Goal: Task Accomplishment & Management: Manage account settings

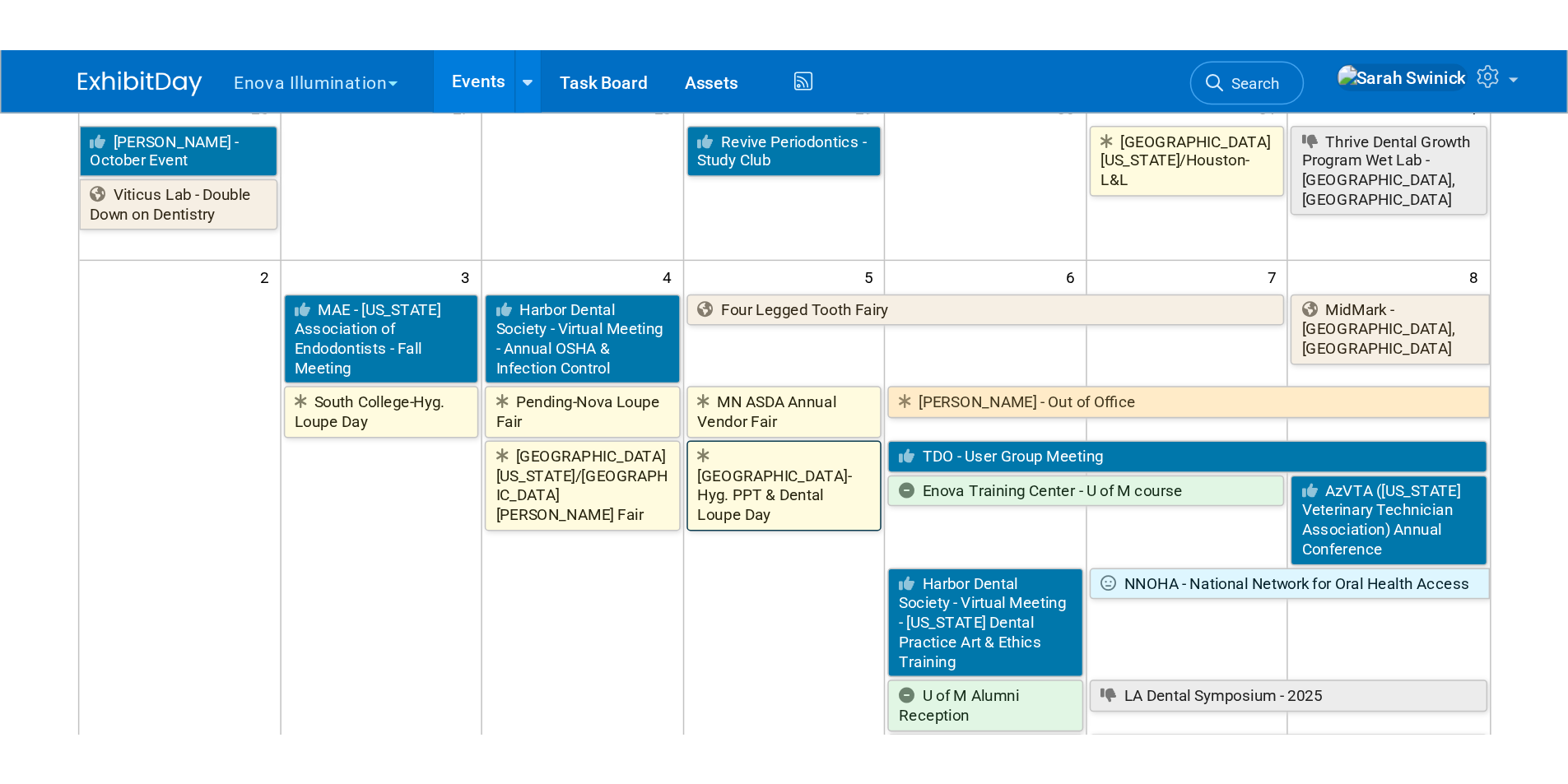
scroll to position [247, 0]
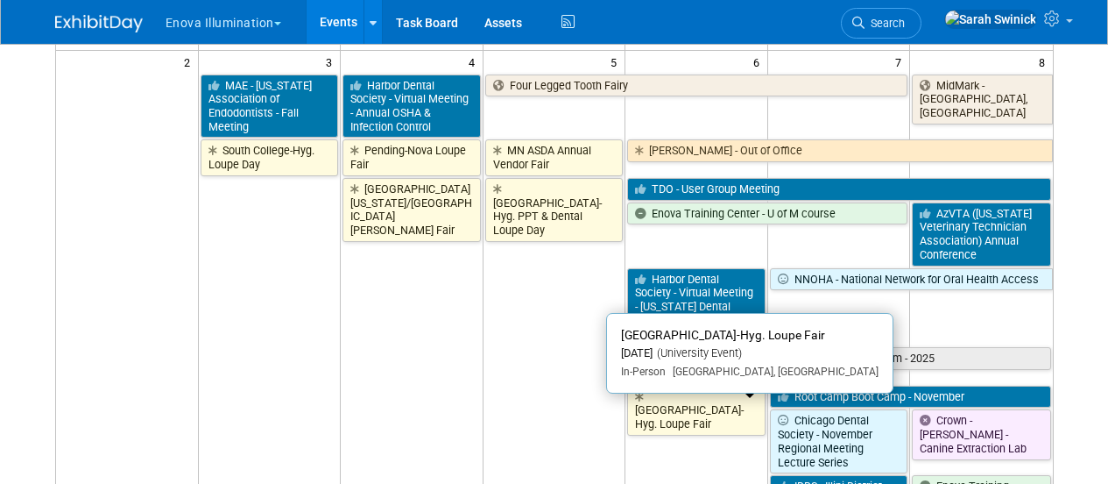
click at [647, 423] on link "[GEOGRAPHIC_DATA]-Hyg. Loupe Fair" at bounding box center [696, 410] width 138 height 50
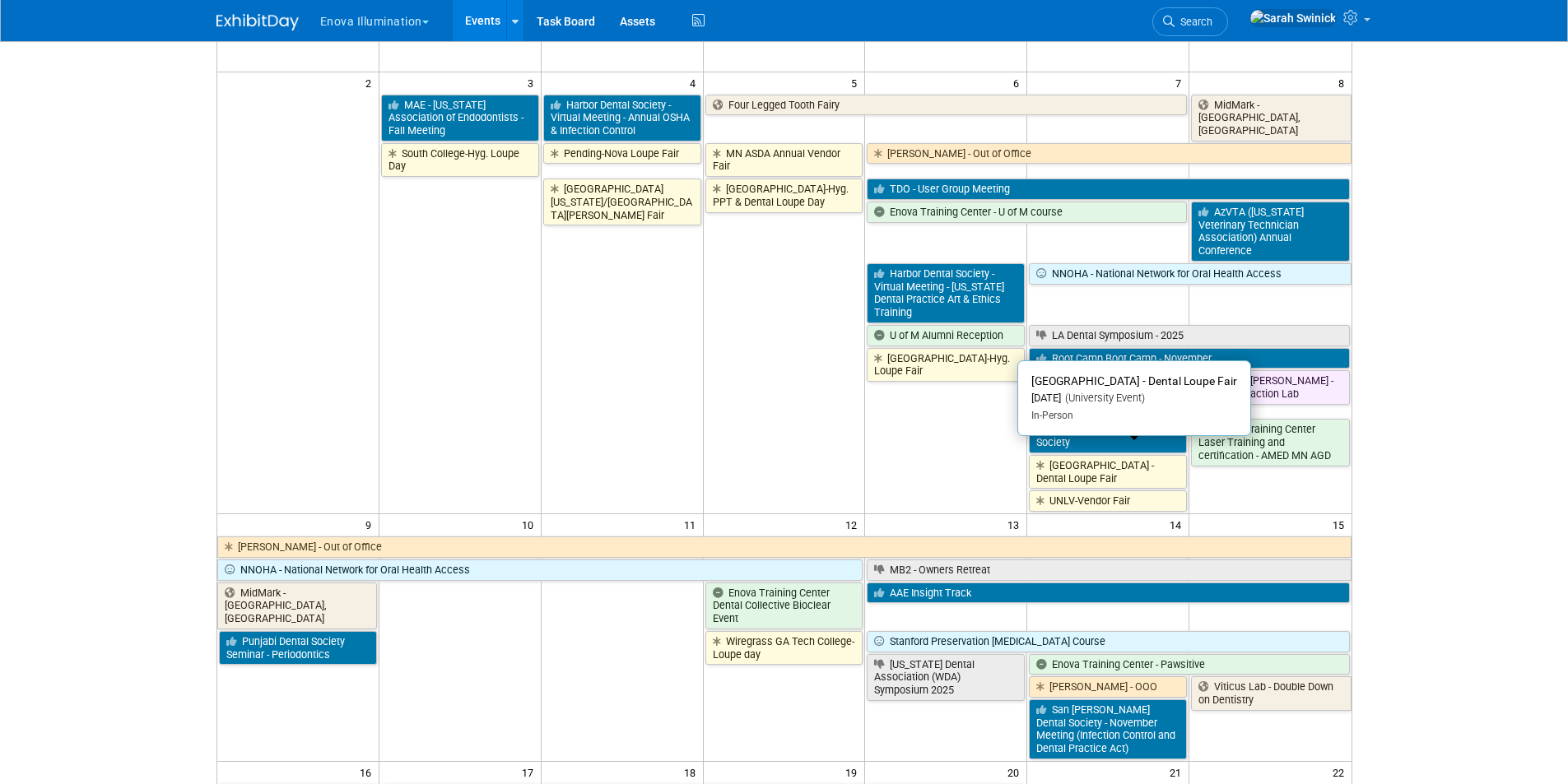
click at [1040, 453] on link "[GEOGRAPHIC_DATA] - Dental Loupe Fair" at bounding box center [1108, 471] width 158 height 34
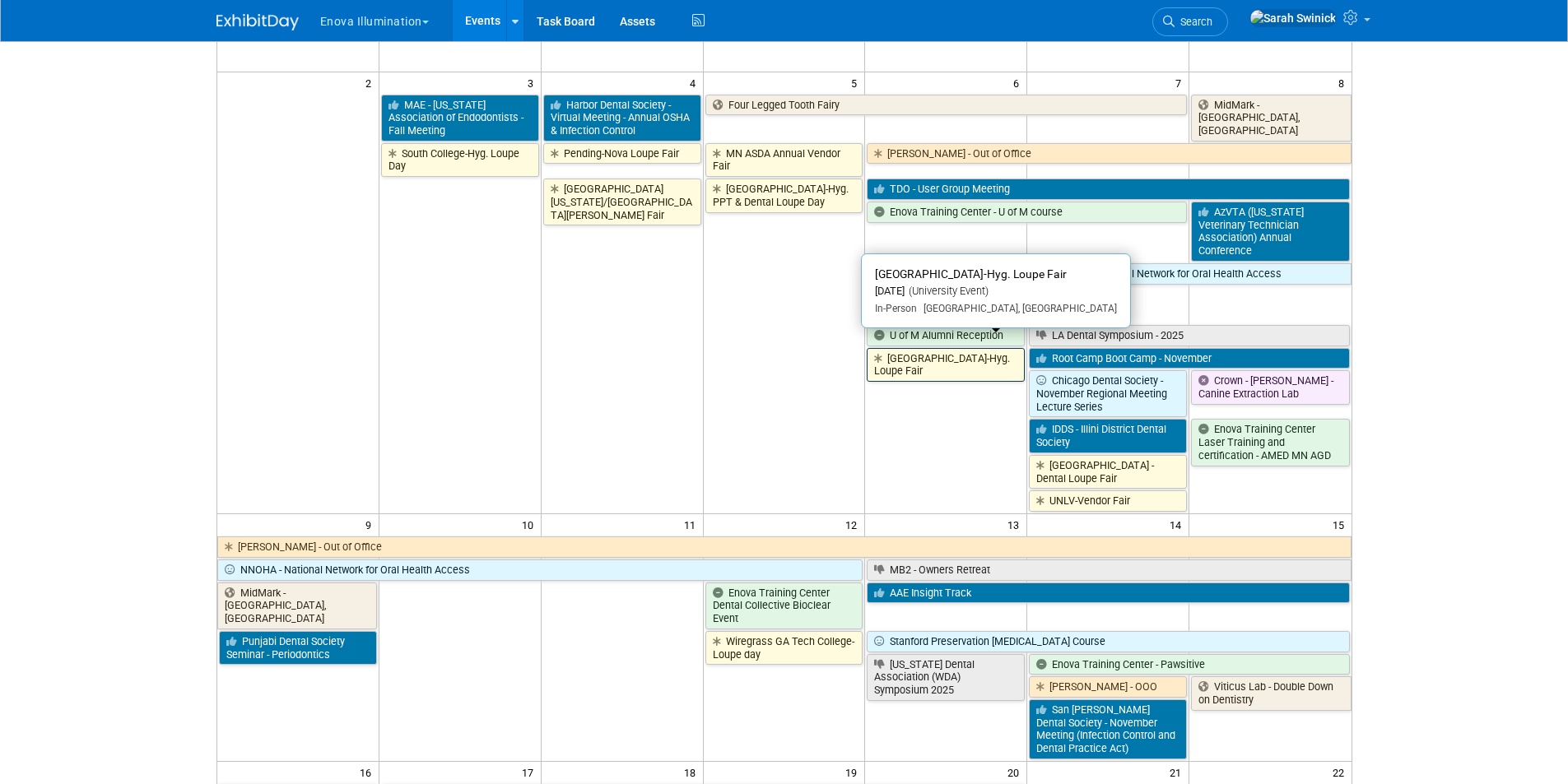
click at [897, 348] on link "[GEOGRAPHIC_DATA]-Hyg. Loupe Fair" at bounding box center [946, 365] width 158 height 34
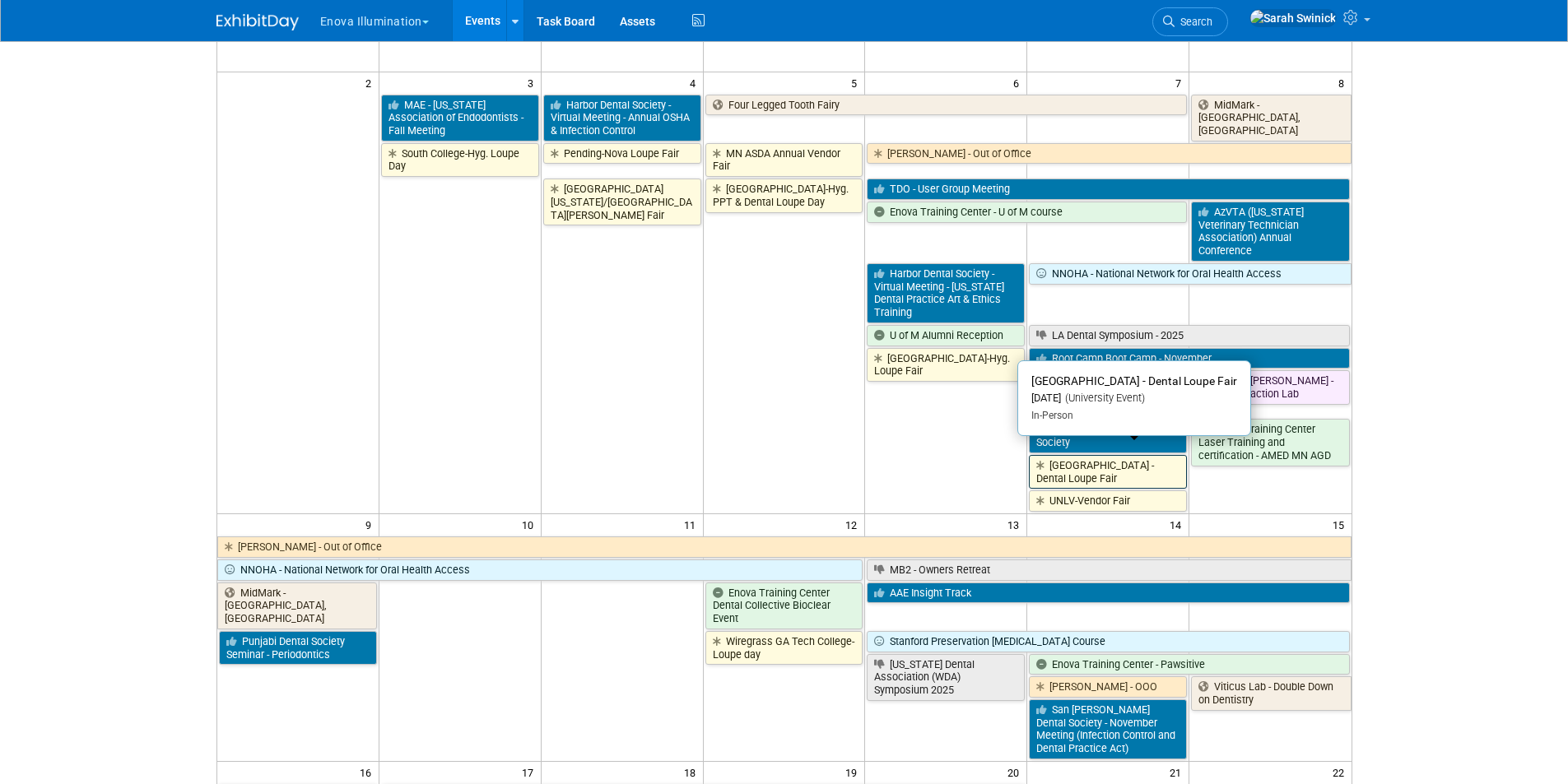
click at [1040, 453] on link "[GEOGRAPHIC_DATA] - Dental Loupe Fair" at bounding box center [1108, 471] width 158 height 34
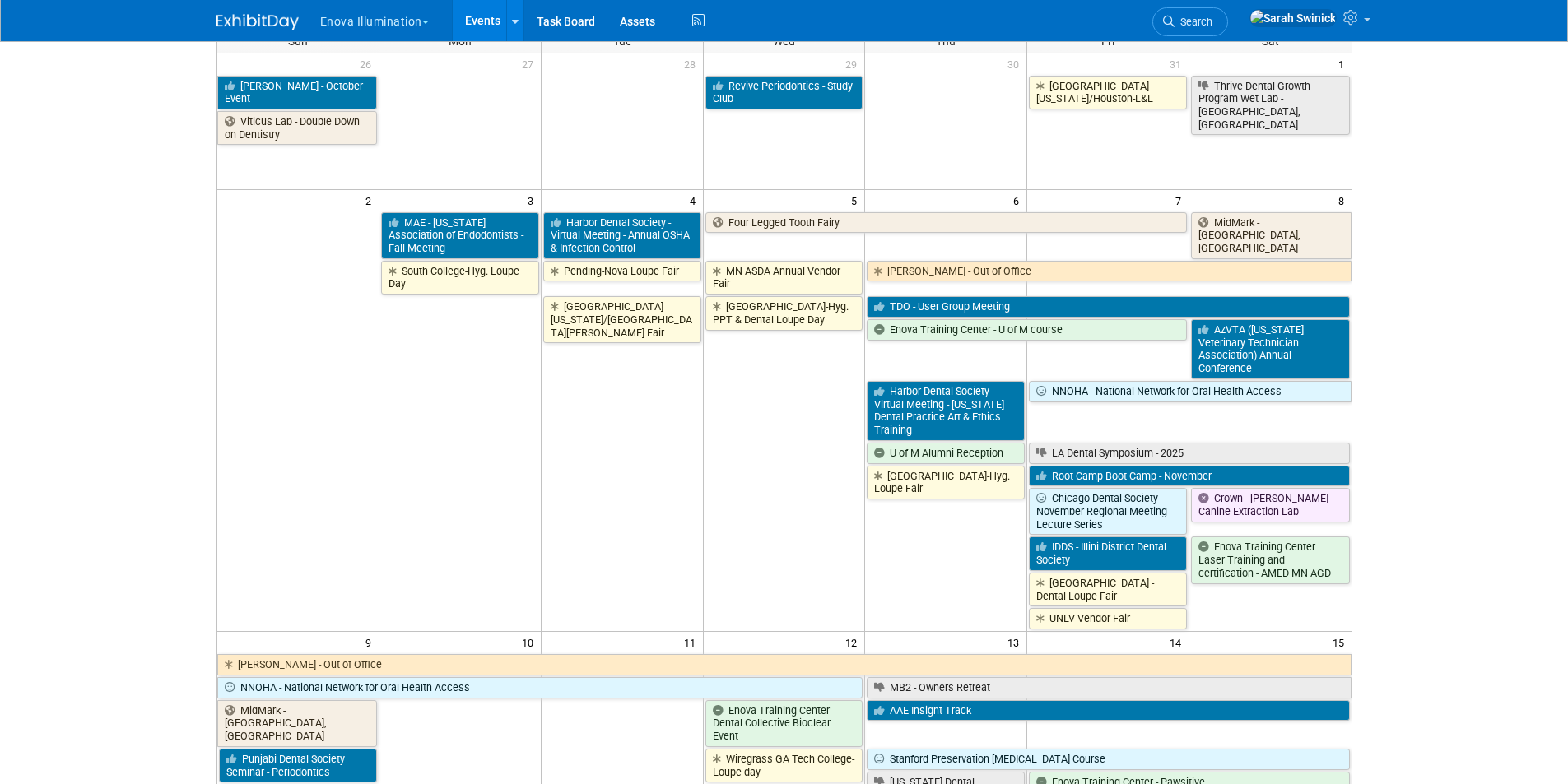
scroll to position [0, 0]
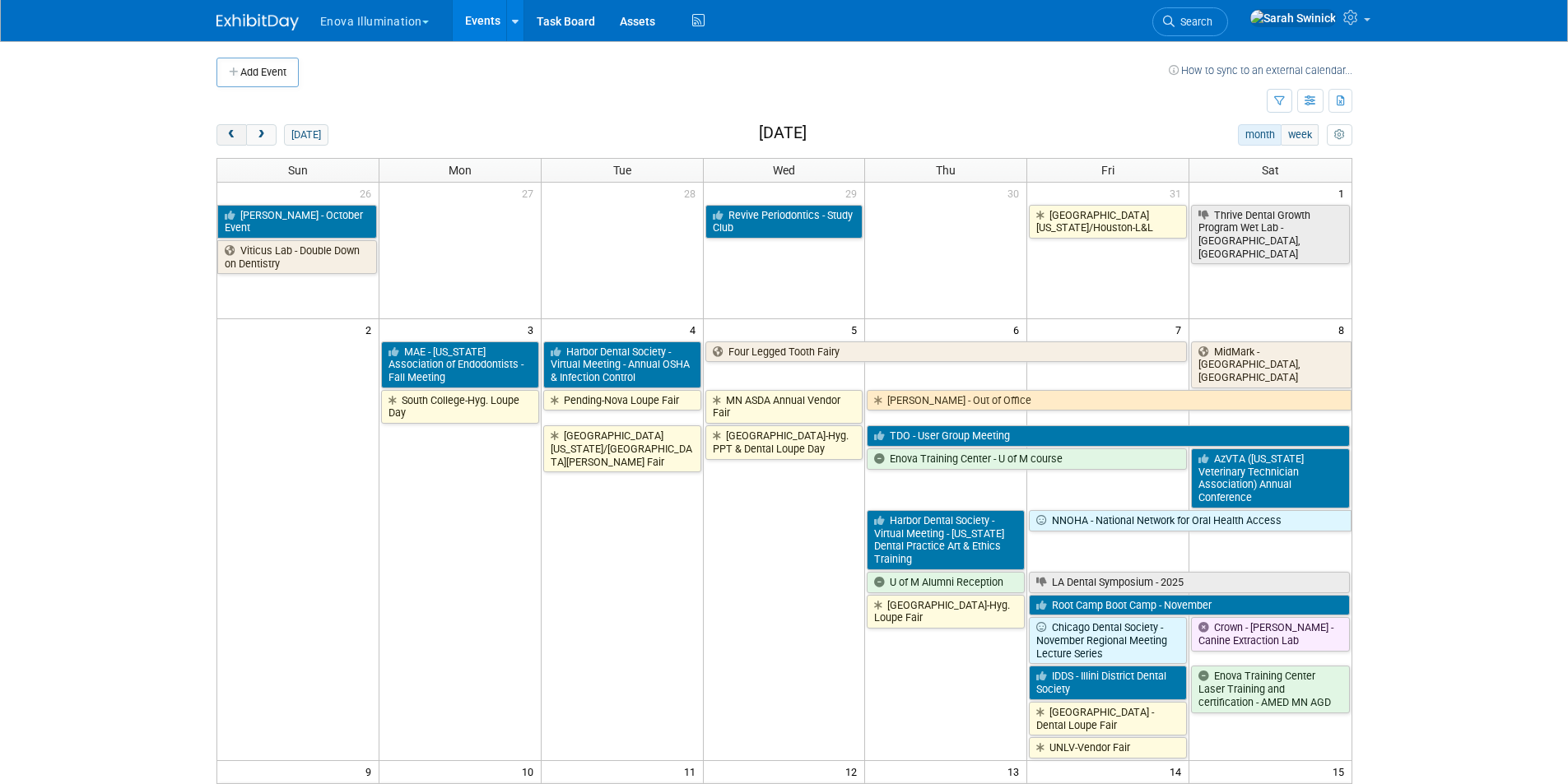
click at [232, 144] on button "prev" at bounding box center [231, 134] width 30 height 22
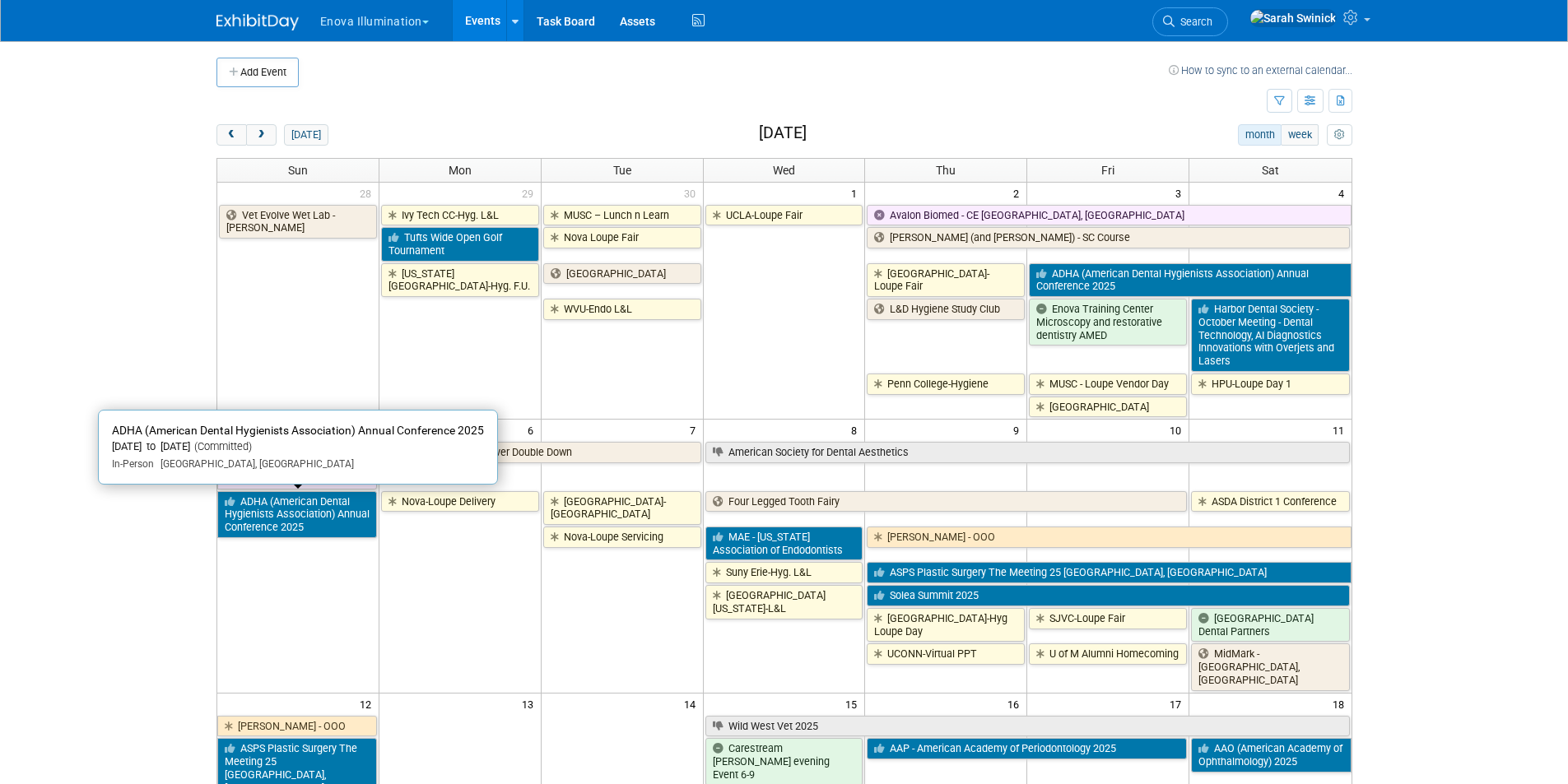
click at [327, 453] on link "ADHA (American Dental Hygienists Association) Annual Conference 2025" at bounding box center [297, 515] width 160 height 47
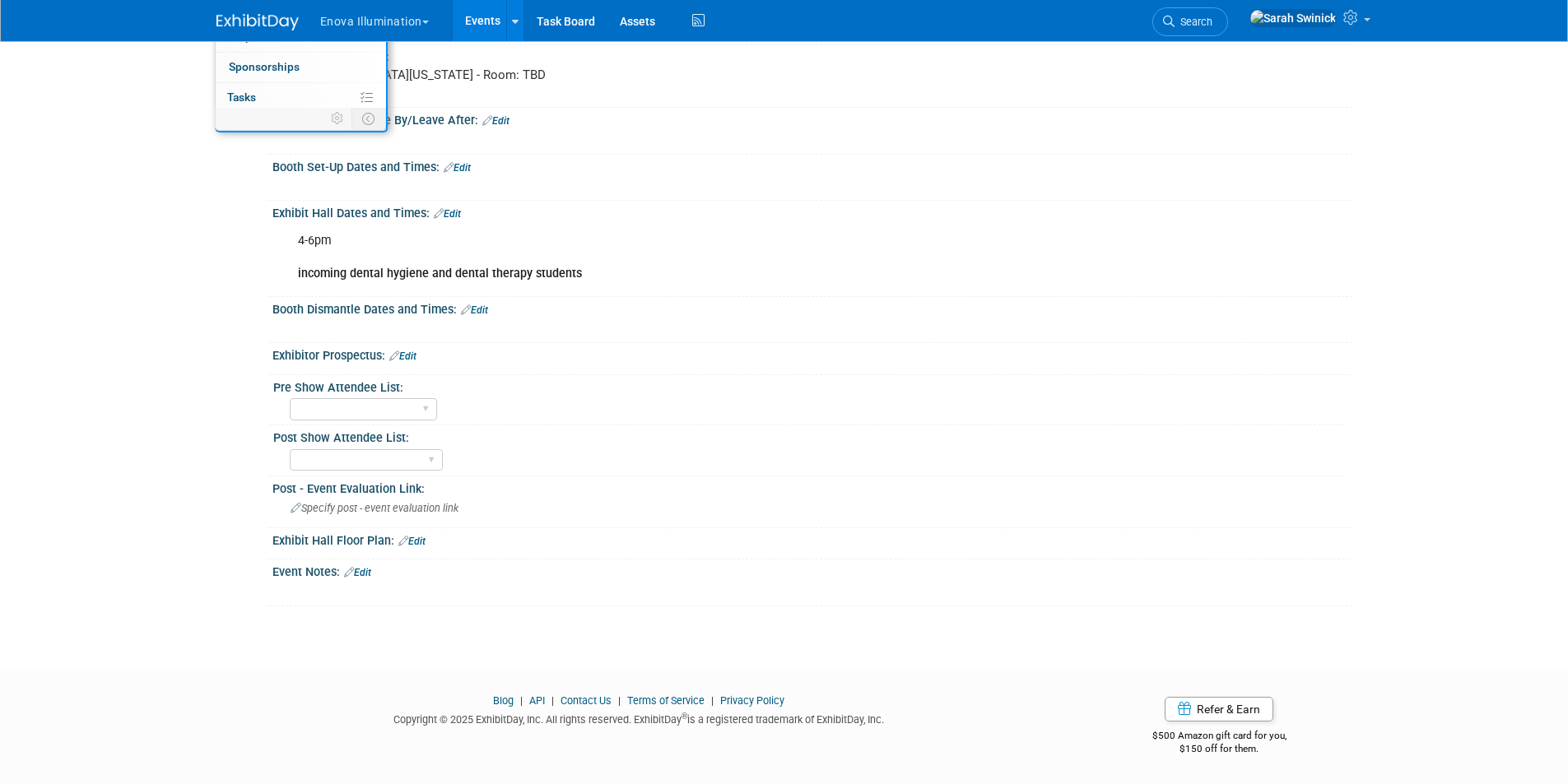
scroll to position [200, 0]
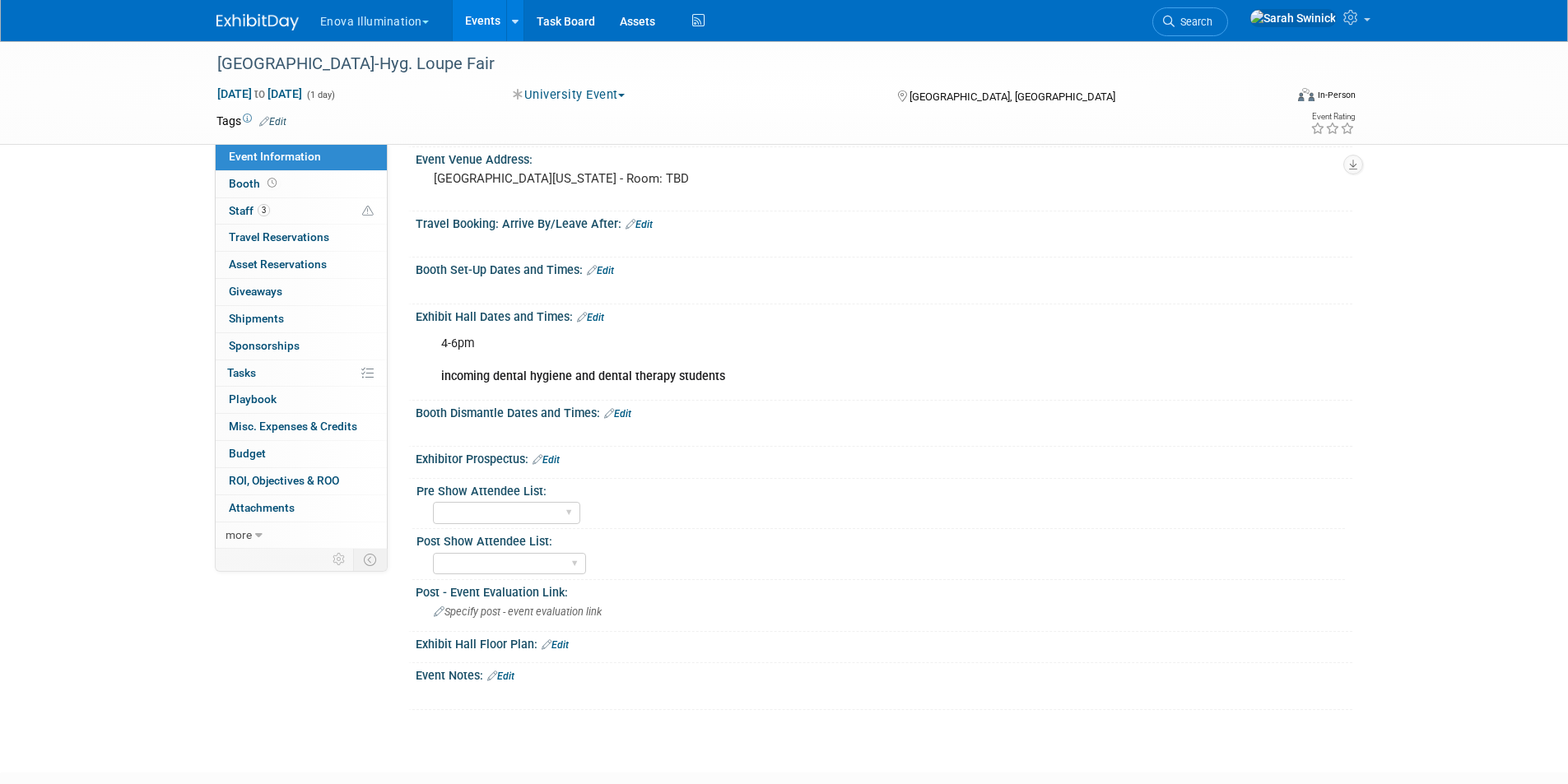
click at [606, 319] on div "Exhibit Hall Dates and Times: Edit" at bounding box center [883, 315] width 937 height 22
click at [605, 320] on div "Exhibit Hall Dates and Times: Edit" at bounding box center [883, 315] width 937 height 22
click at [606, 315] on div "Exhibit Hall Dates and Times: Edit" at bounding box center [883, 315] width 937 height 22
click at [595, 317] on link "Edit" at bounding box center [590, 317] width 27 height 11
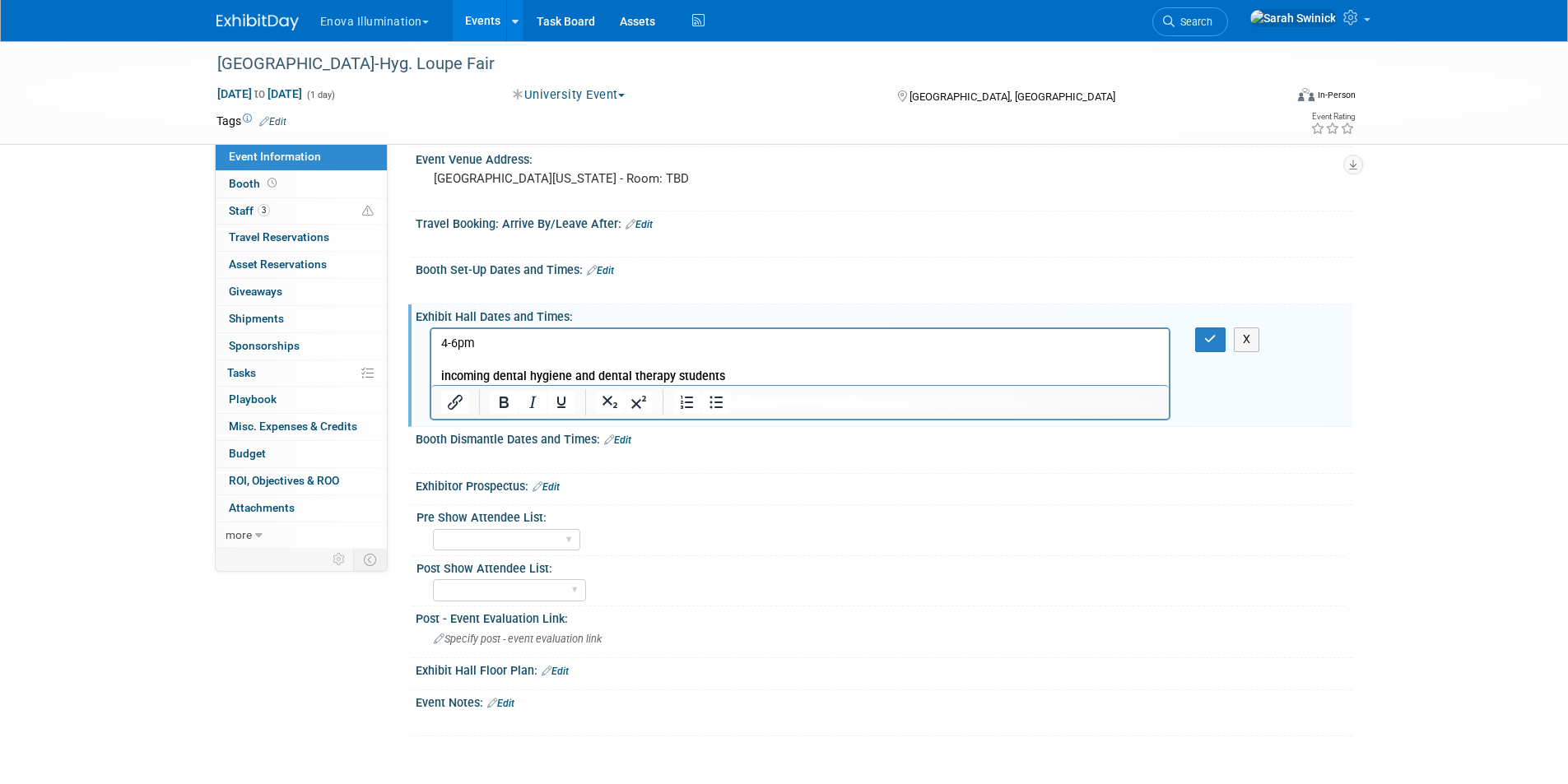
scroll to position [0, 0]
click at [448, 347] on p "4-6pm incoming dental hygiene and dental therapy students" at bounding box center [800, 360] width 720 height 50
click at [1040, 342] on button "button" at bounding box center [1210, 339] width 30 height 23
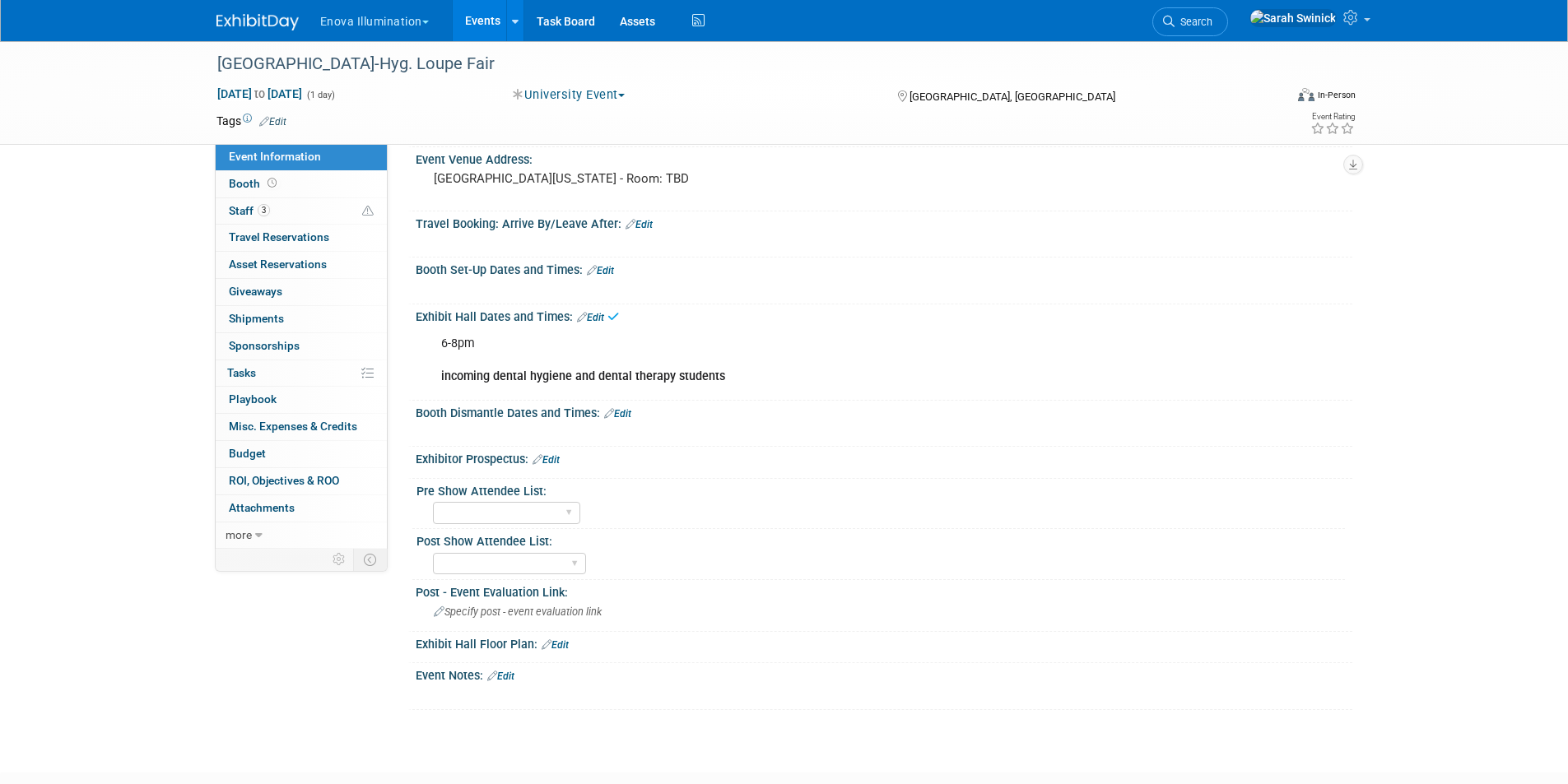
click at [602, 270] on link "Edit" at bounding box center [600, 270] width 27 height 11
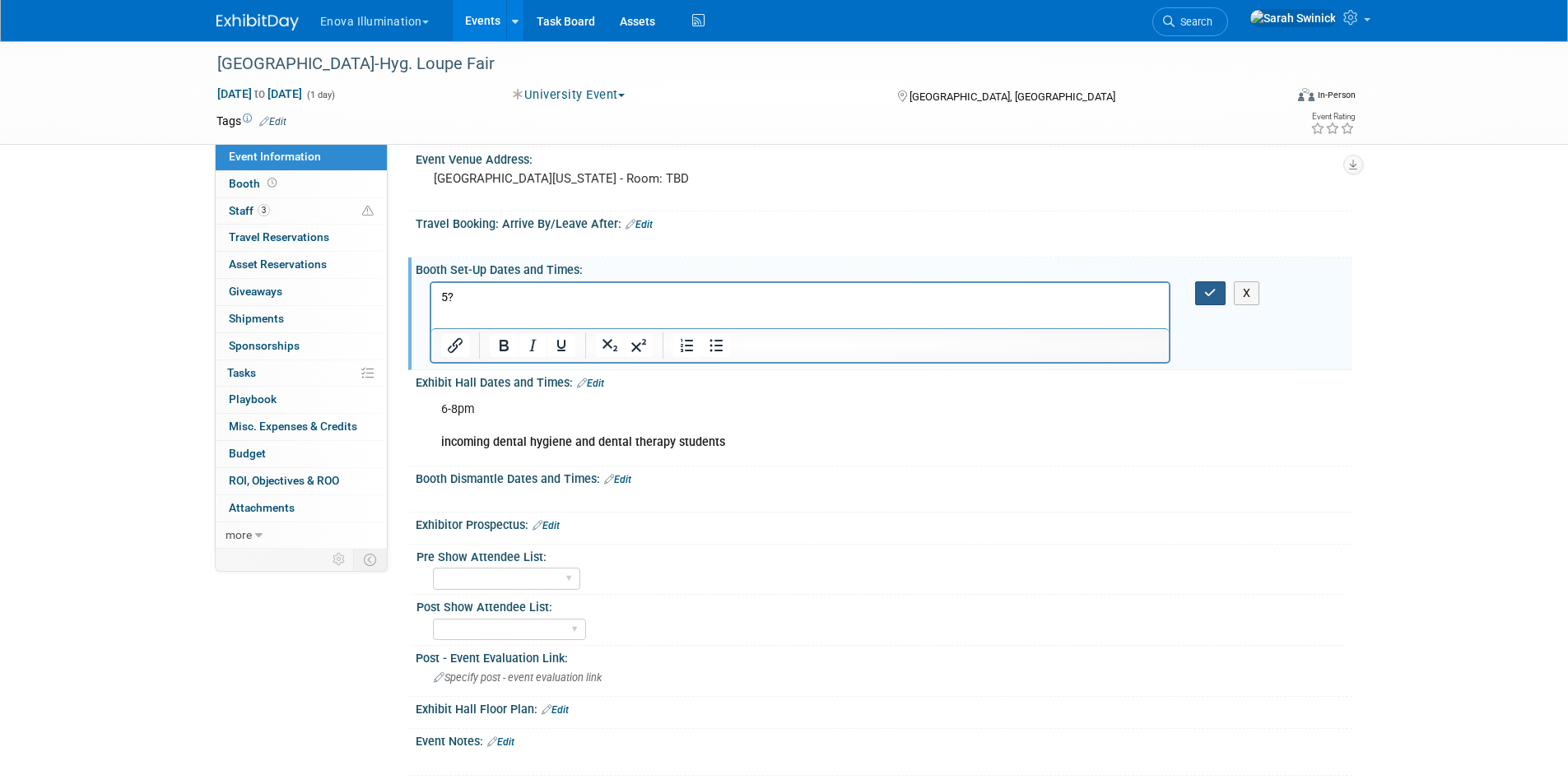
click at [1040, 290] on icon "button" at bounding box center [1210, 293] width 12 height 11
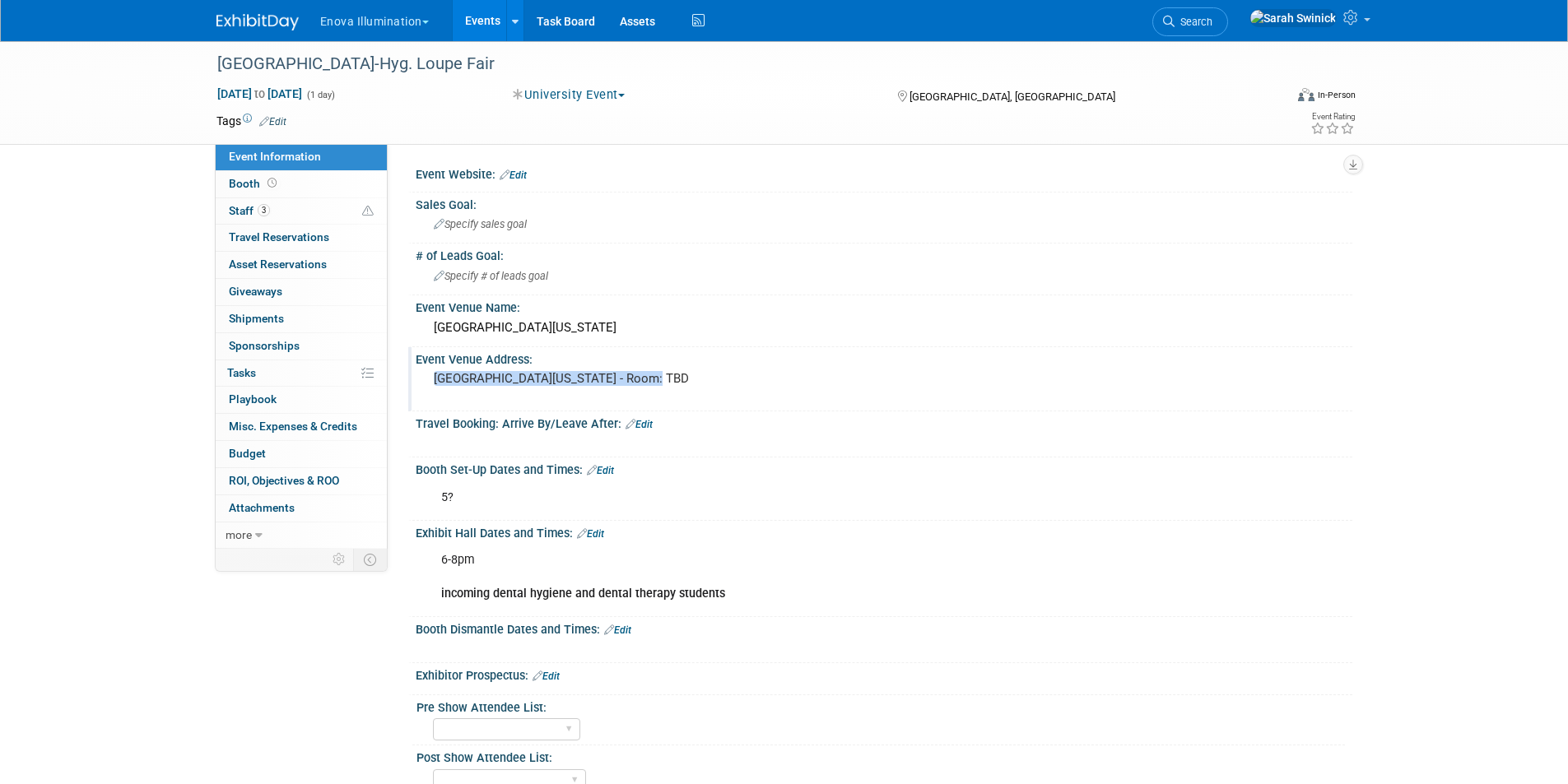
drag, startPoint x: 647, startPoint y: 377, endPoint x: 432, endPoint y: 375, distance: 215.0
click at [432, 375] on div "University of Minnesota - Room: TBD" at bounding box center [611, 386] width 365 height 38
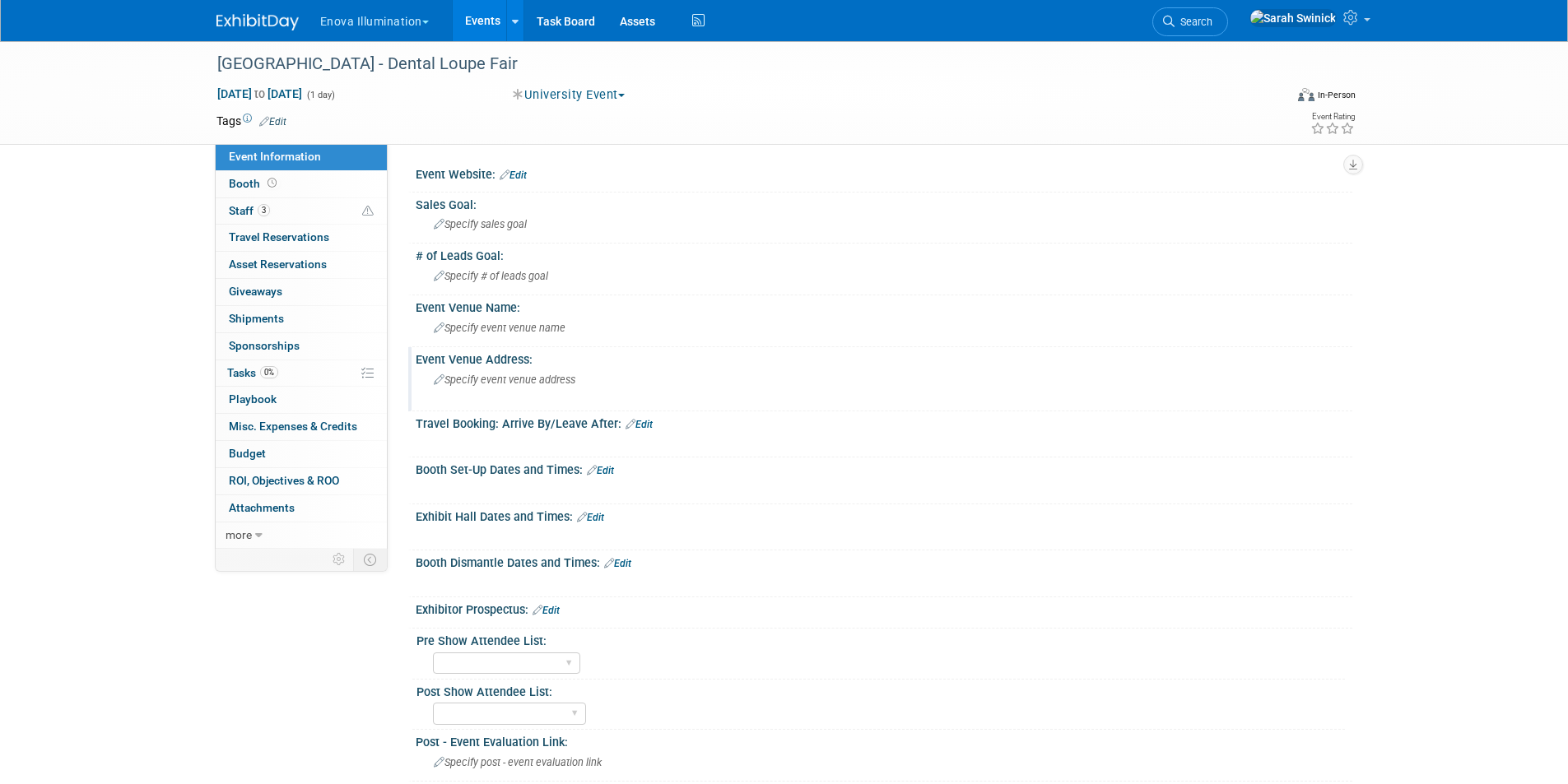
click at [444, 387] on div "Specify event venue address" at bounding box center [611, 386] width 365 height 38
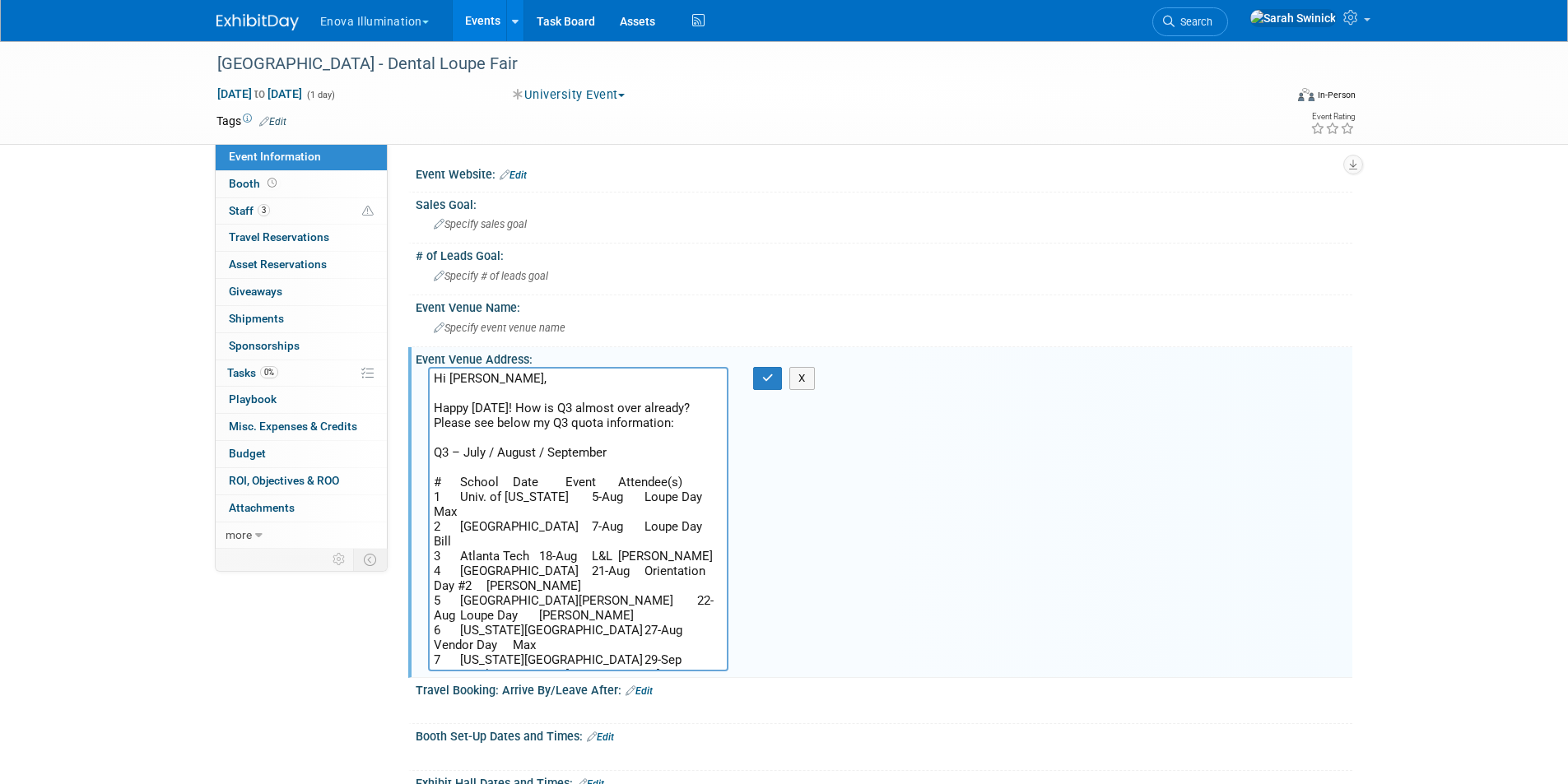
drag, startPoint x: 527, startPoint y: 640, endPoint x: 629, endPoint y: 393, distance: 267.2
click at [453, 364] on div "Event Venue Address: Hi Joe, Happy Friday! How is Q3 almost over already? Pleas…" at bounding box center [880, 512] width 944 height 330
type textarea "Hi Joe, Happy Friday! How is Q3 almost over already? Please see below my Q3 quo…"
drag, startPoint x: 800, startPoint y: 377, endPoint x: 739, endPoint y: 388, distance: 62.0
click at [800, 377] on button "X" at bounding box center [801, 378] width 25 height 23
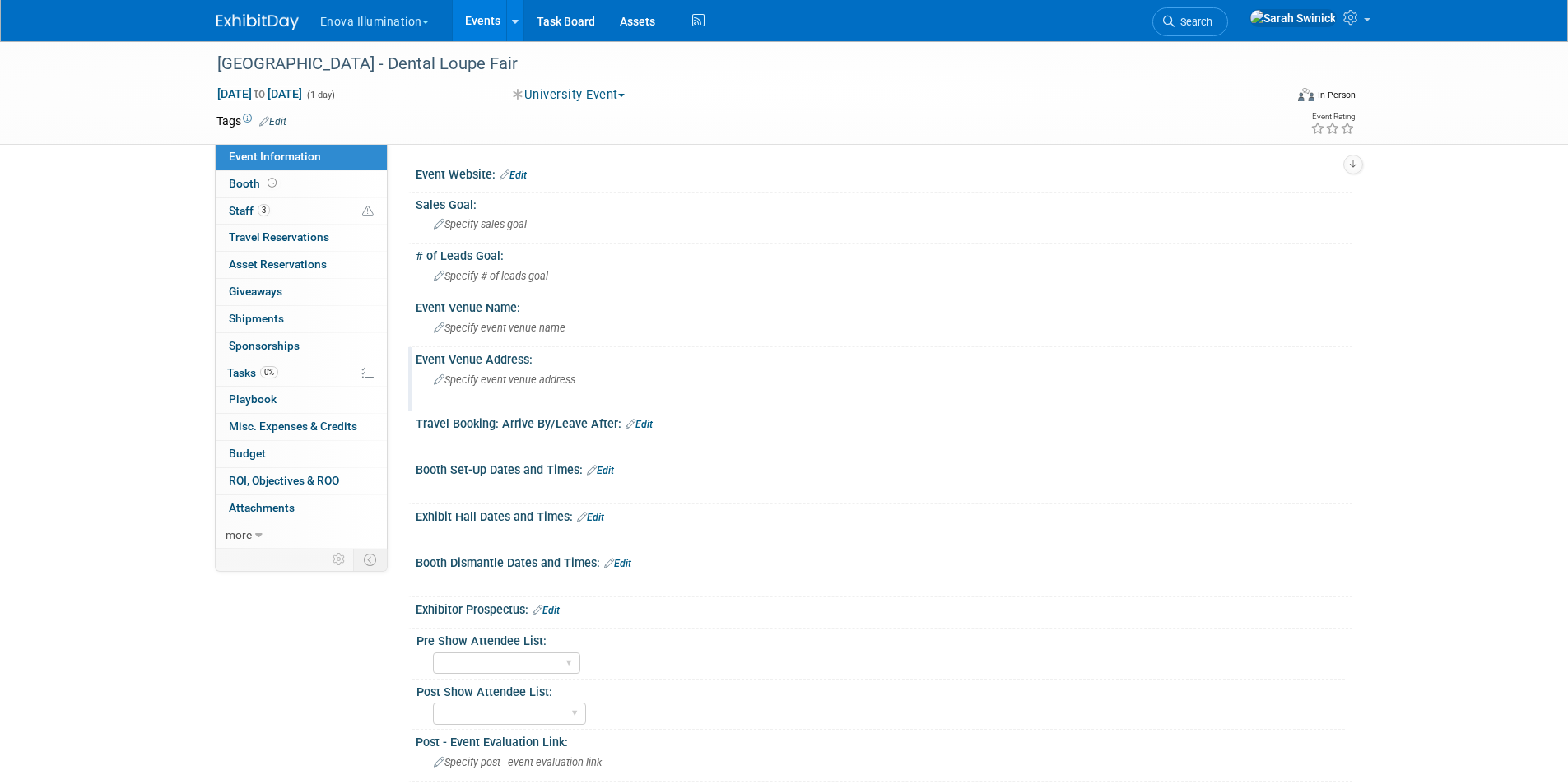
click at [551, 379] on span "Specify event venue address" at bounding box center [505, 379] width 142 height 12
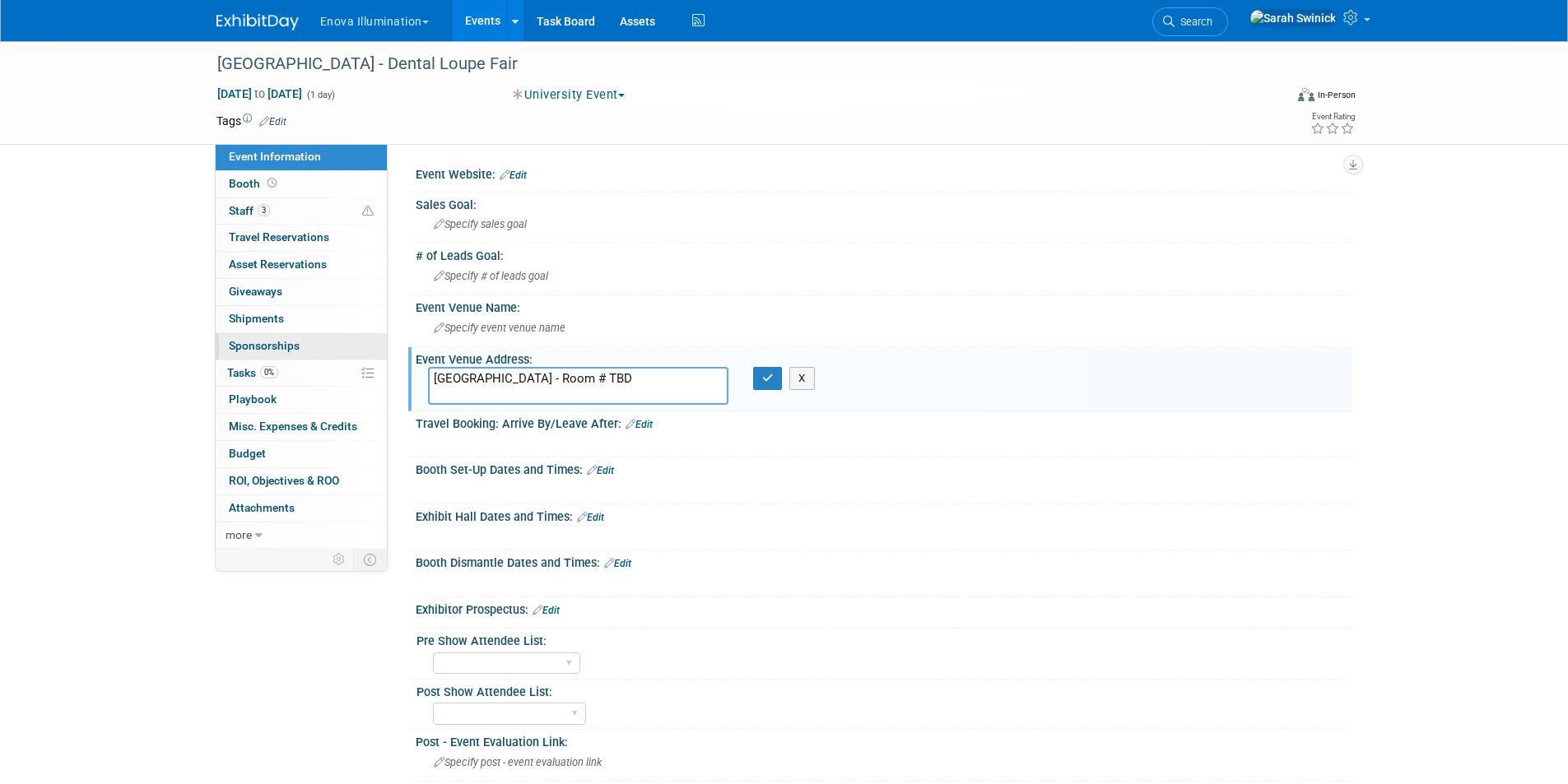
drag, startPoint x: 613, startPoint y: 375, endPoint x: 367, endPoint y: 346, distance: 247.7
click at [367, 346] on div "Event Information Event Info Booth Booth 3 Staff 3 Staff 0 Travel Reservations …" at bounding box center [784, 451] width 1160 height 819
type textarea "Univ of MN - Room # TBD"
click at [762, 389] on button "button" at bounding box center [768, 378] width 30 height 23
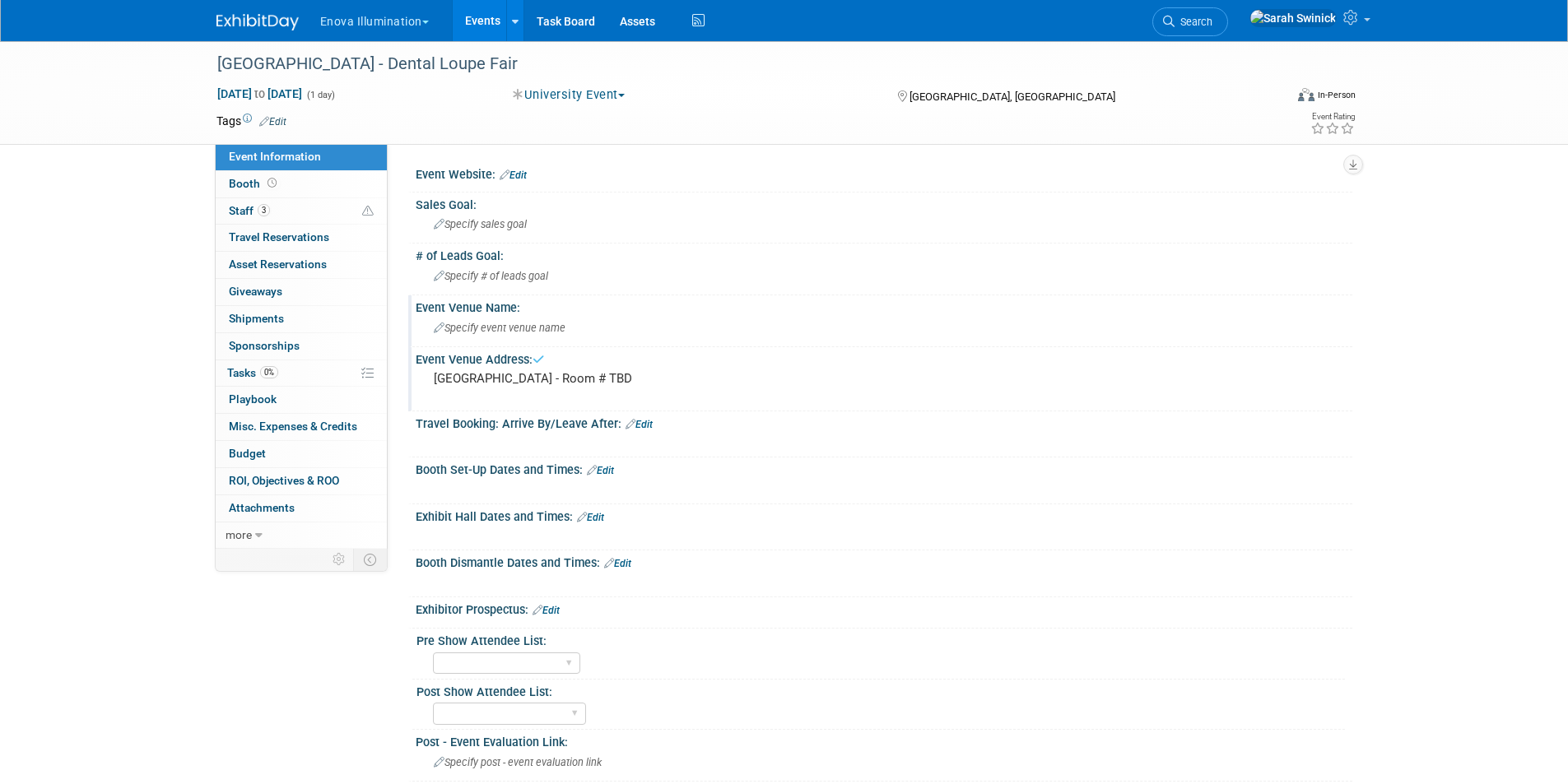
click at [662, 334] on div "Specify event venue name" at bounding box center [884, 328] width 912 height 25
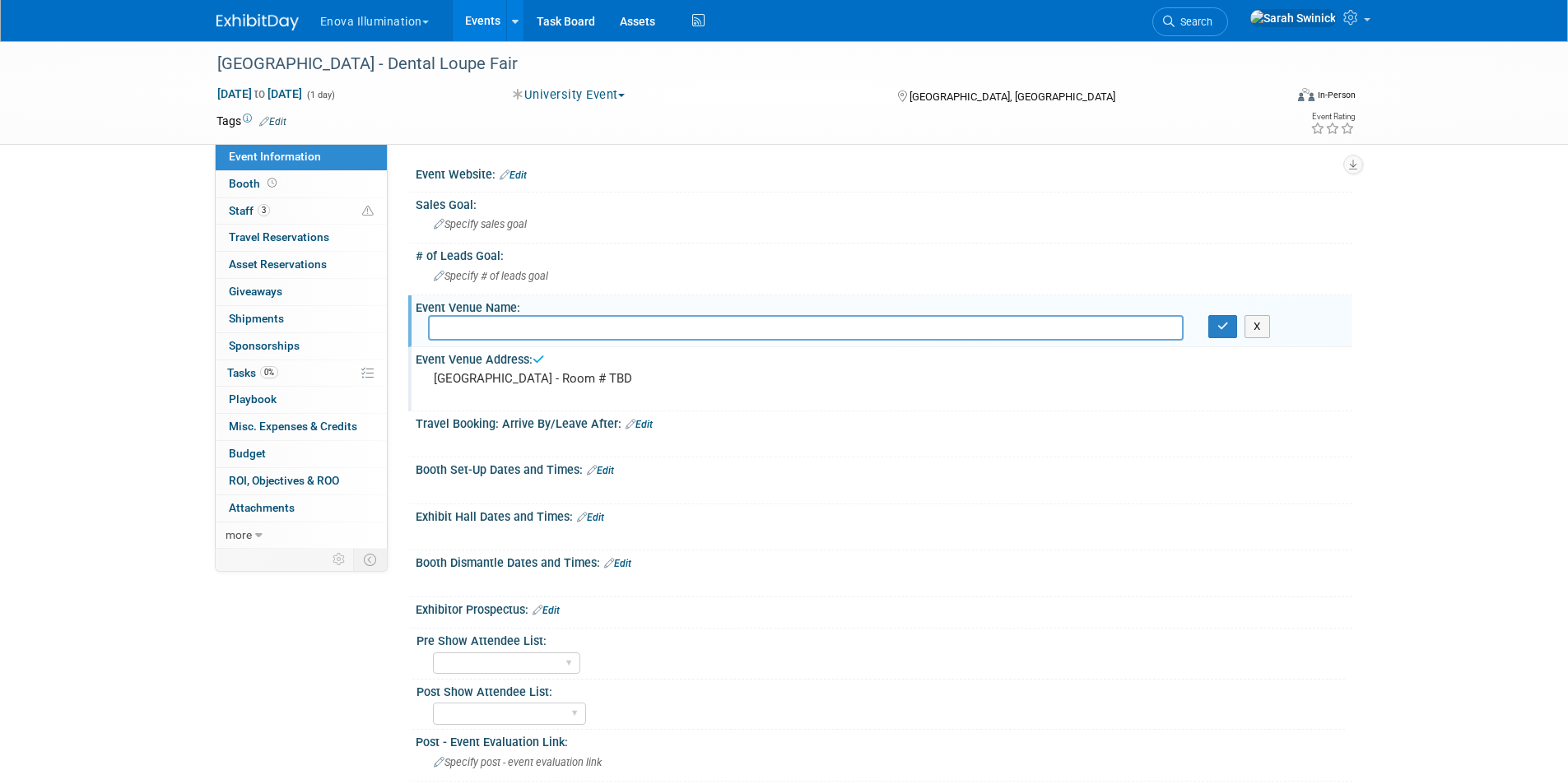
click at [525, 324] on input "text" at bounding box center [806, 328] width 755 height 25
drag, startPoint x: 495, startPoint y: 329, endPoint x: 663, endPoint y: 330, distance: 168.0
click at [663, 330] on input "Univ of MN - Room # TBD" at bounding box center [806, 328] width 755 height 25
type input "Univ of MN"
click at [1208, 324] on button "button" at bounding box center [1223, 327] width 30 height 23
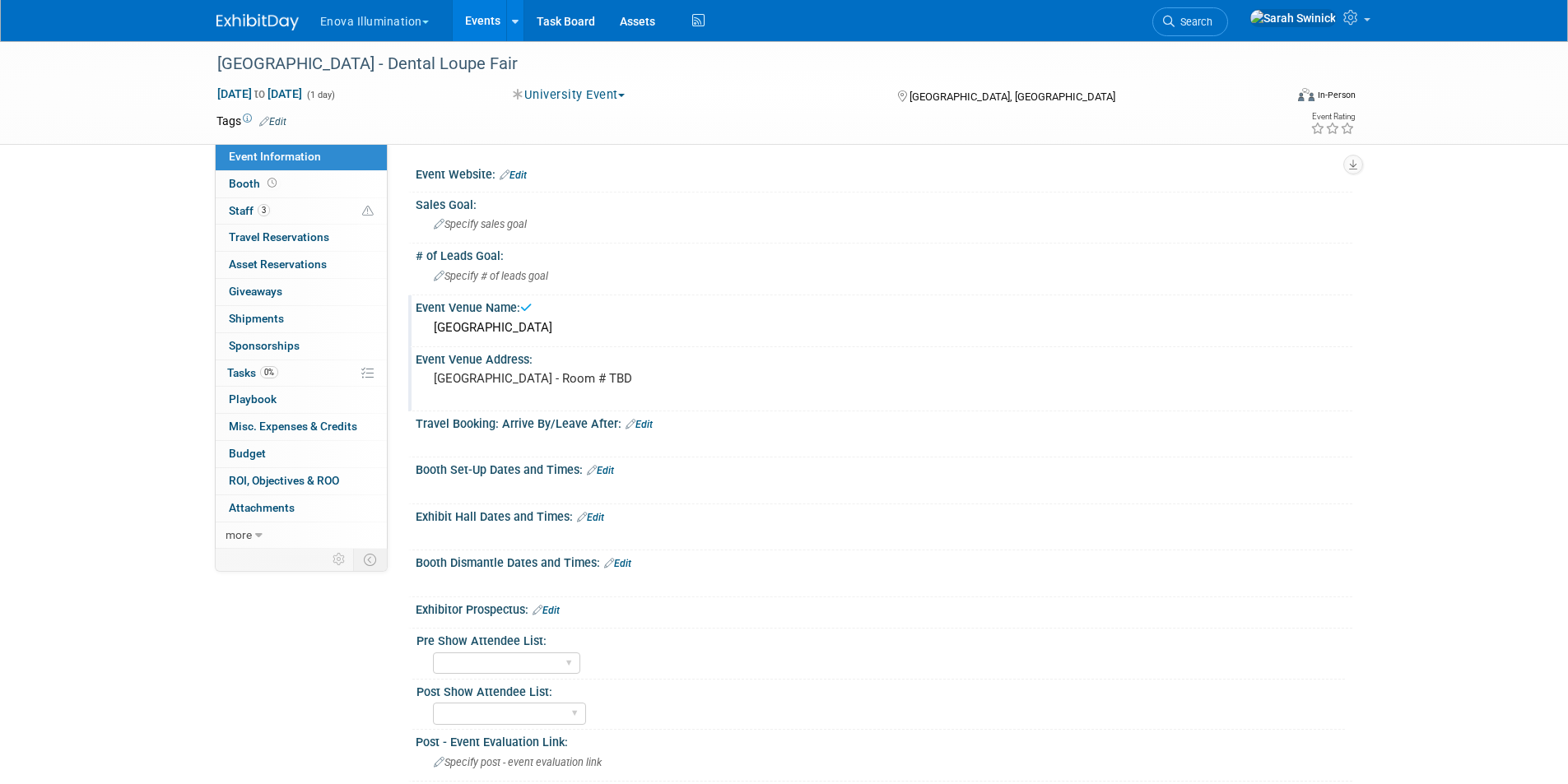
click at [599, 515] on link "Edit" at bounding box center [590, 517] width 27 height 11
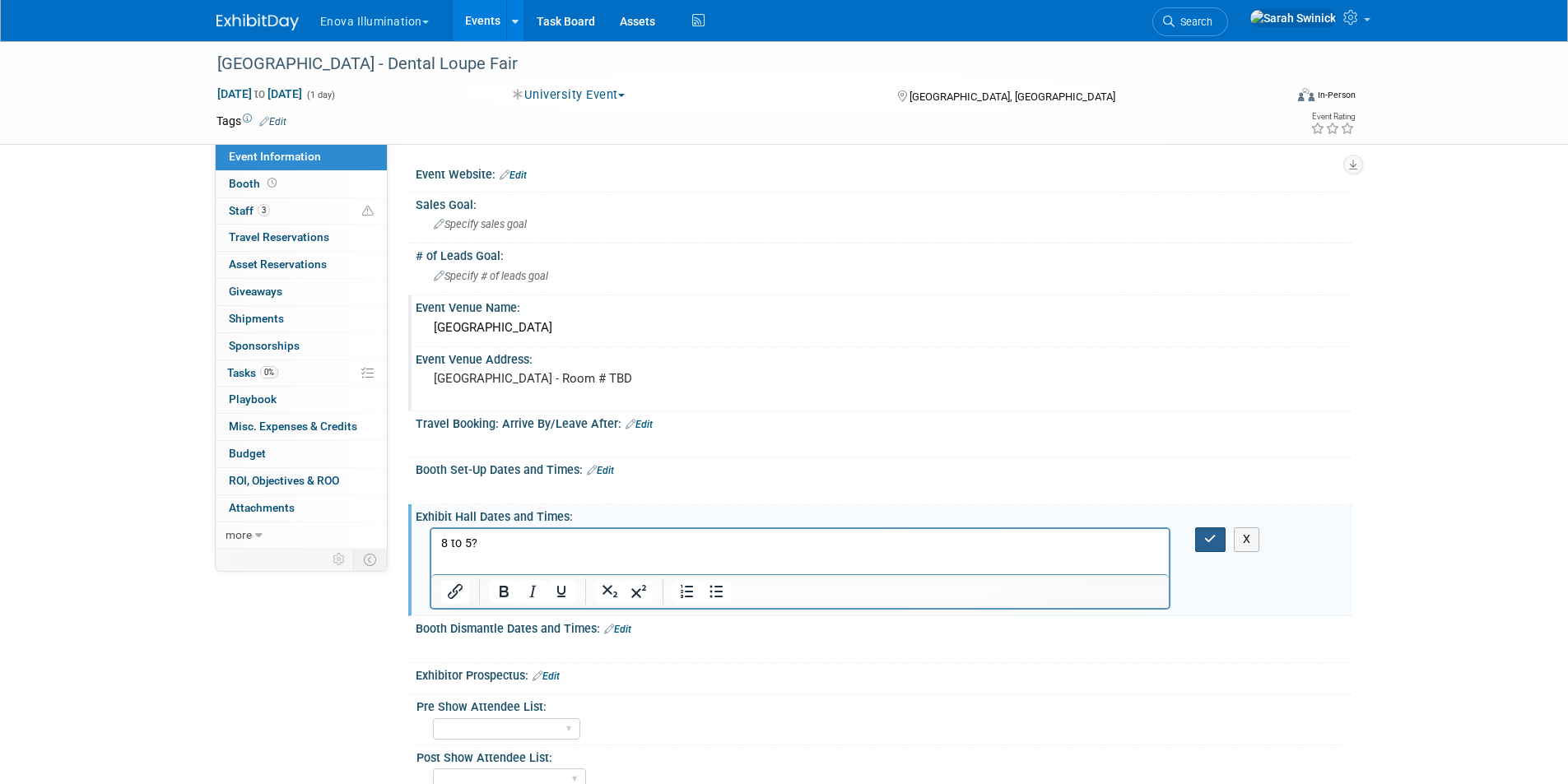
drag, startPoint x: 1213, startPoint y: 539, endPoint x: 826, endPoint y: 477, distance: 391.9
click at [1207, 536] on icon "button" at bounding box center [1210, 539] width 12 height 11
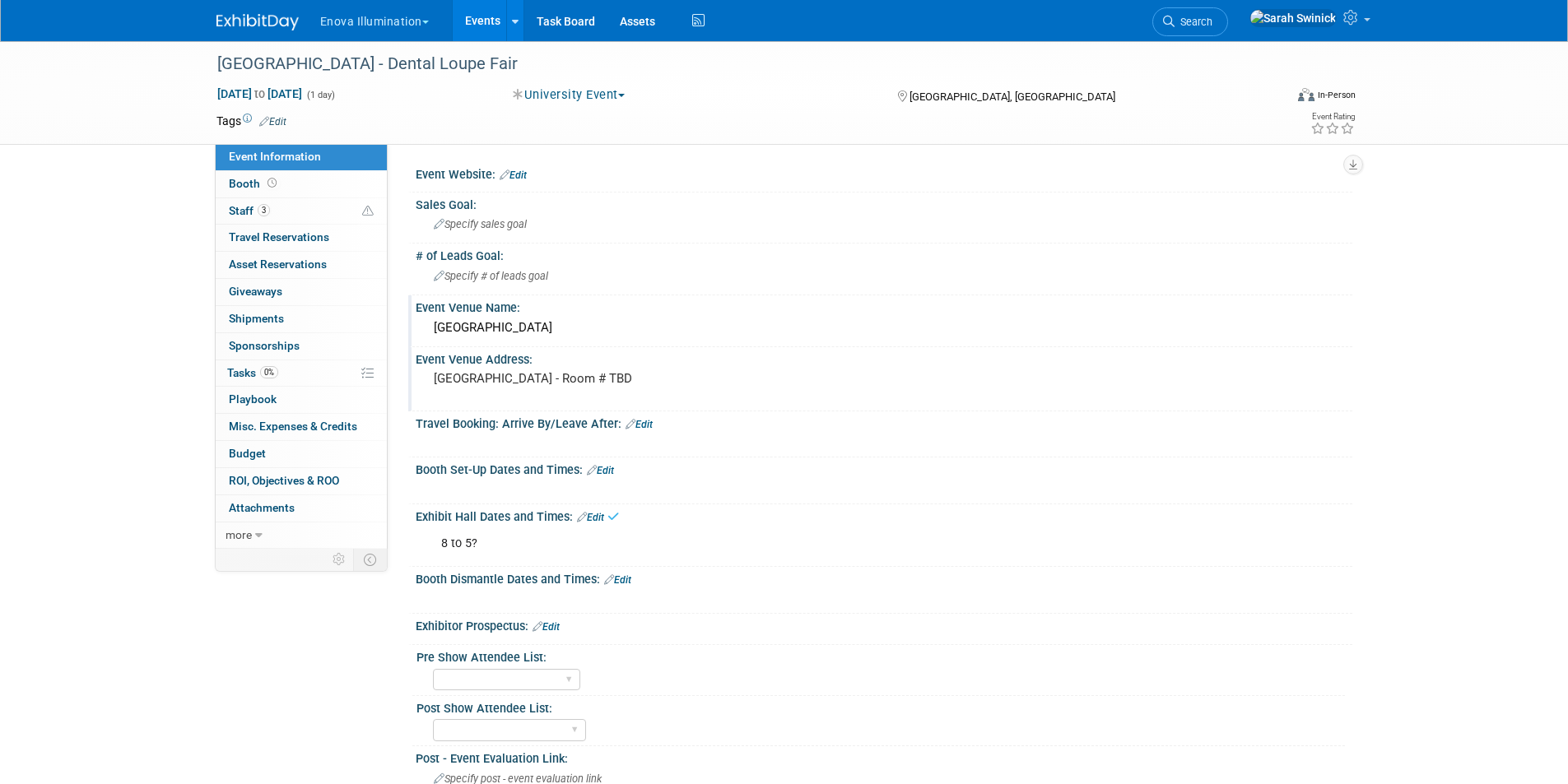
click at [613, 466] on link "Edit" at bounding box center [600, 470] width 27 height 11
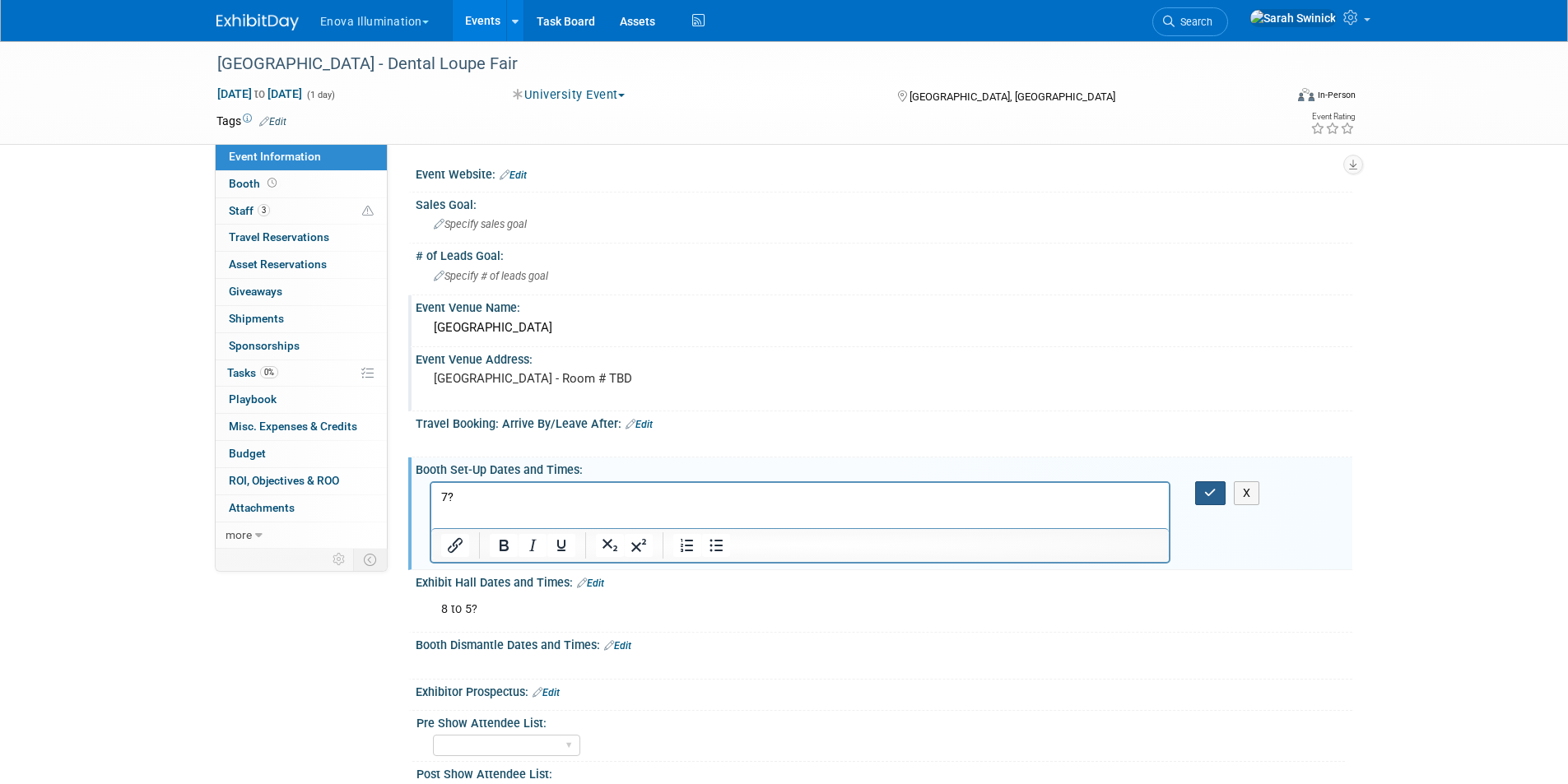
click at [1204, 488] on button "button" at bounding box center [1210, 493] width 30 height 23
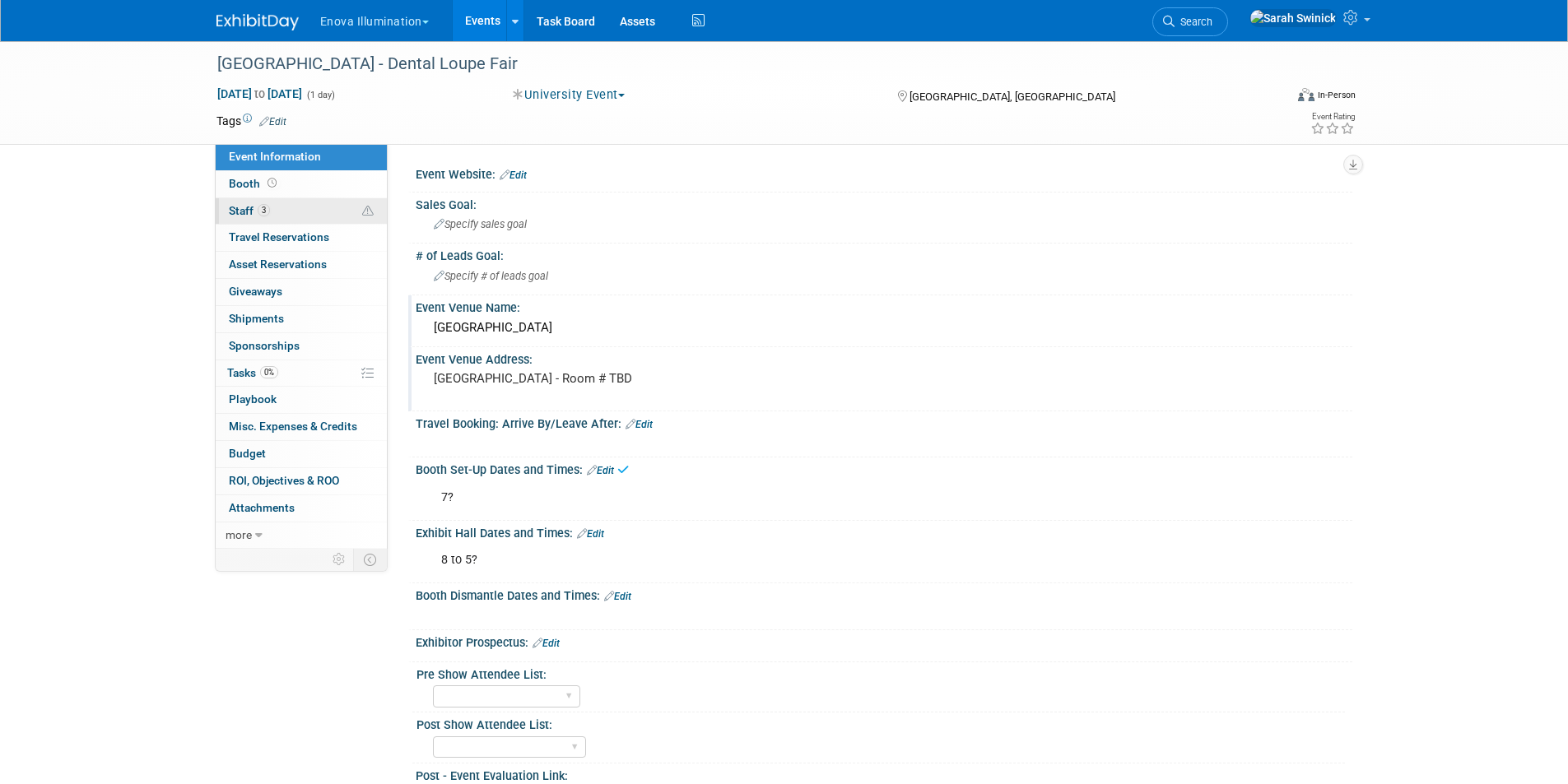
click at [299, 206] on link "3 Staff 3" at bounding box center [302, 211] width 171 height 26
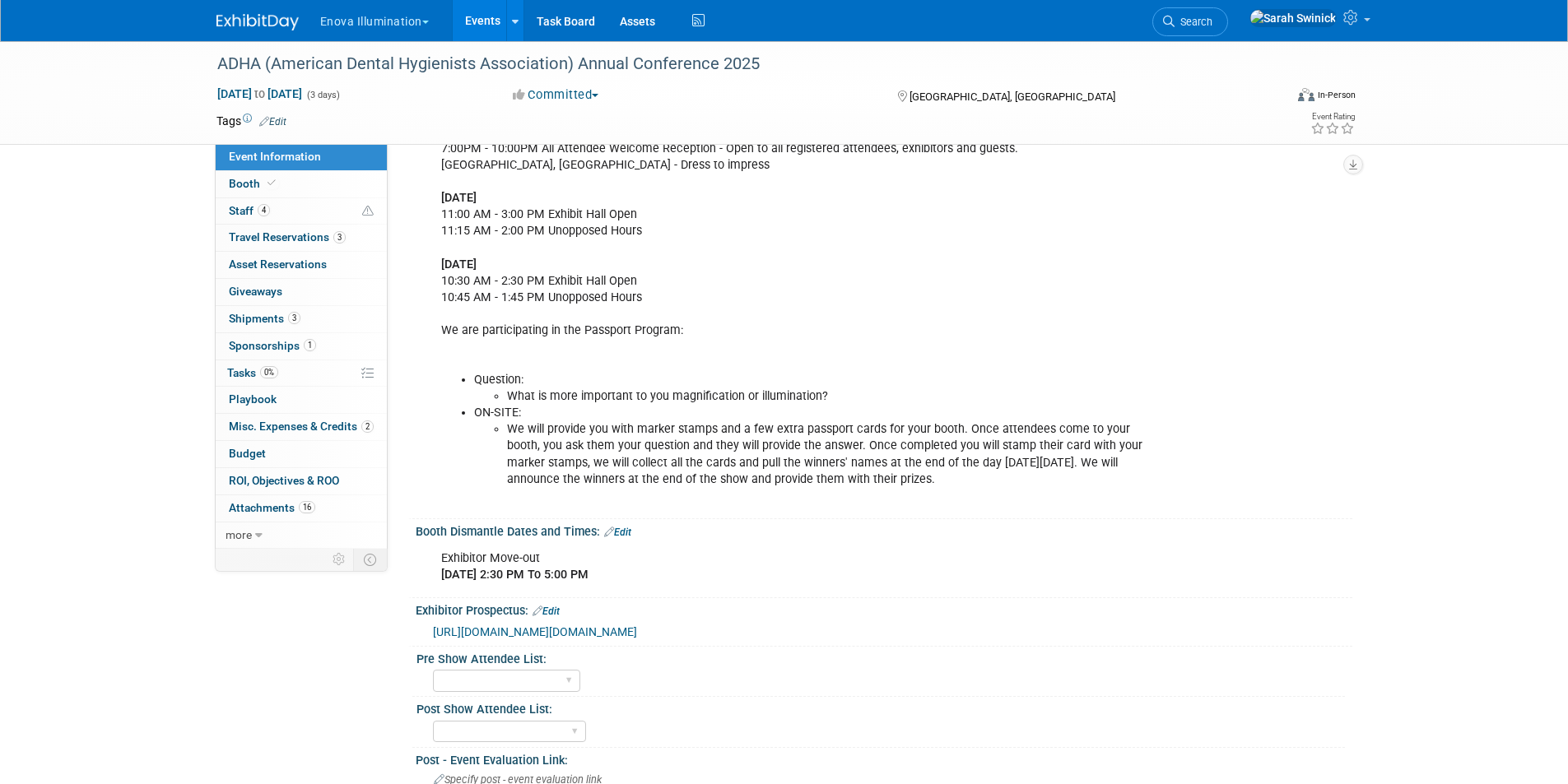
scroll to position [576, 0]
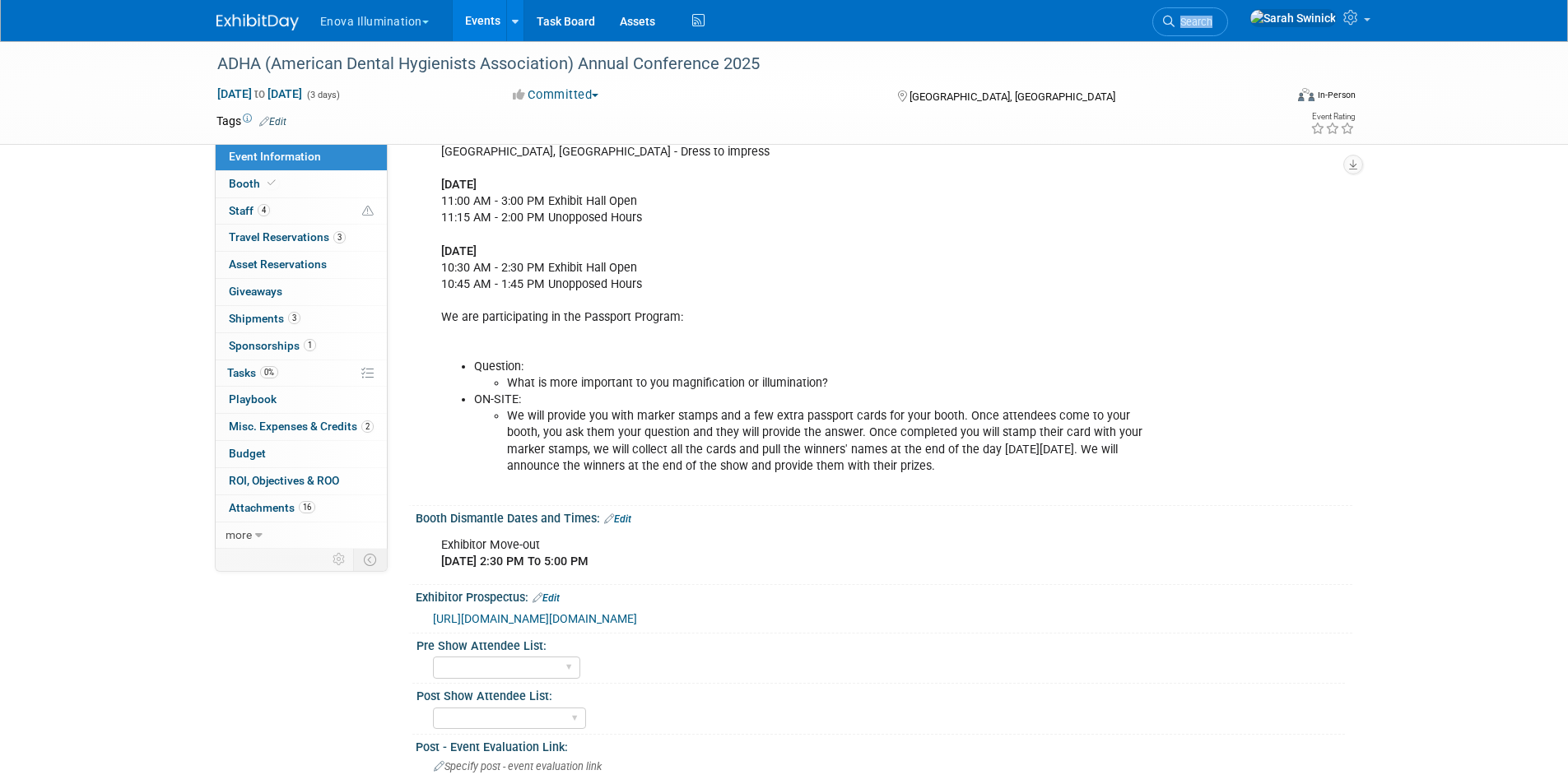
click at [262, 31] on div "Enova Illumination Choose Workspace: [GEOGRAPHIC_DATA] Enova Illumination Enova…" at bounding box center [784, 21] width 1136 height 41
click at [264, 23] on img at bounding box center [257, 23] width 83 height 17
